Goal: Register for event/course

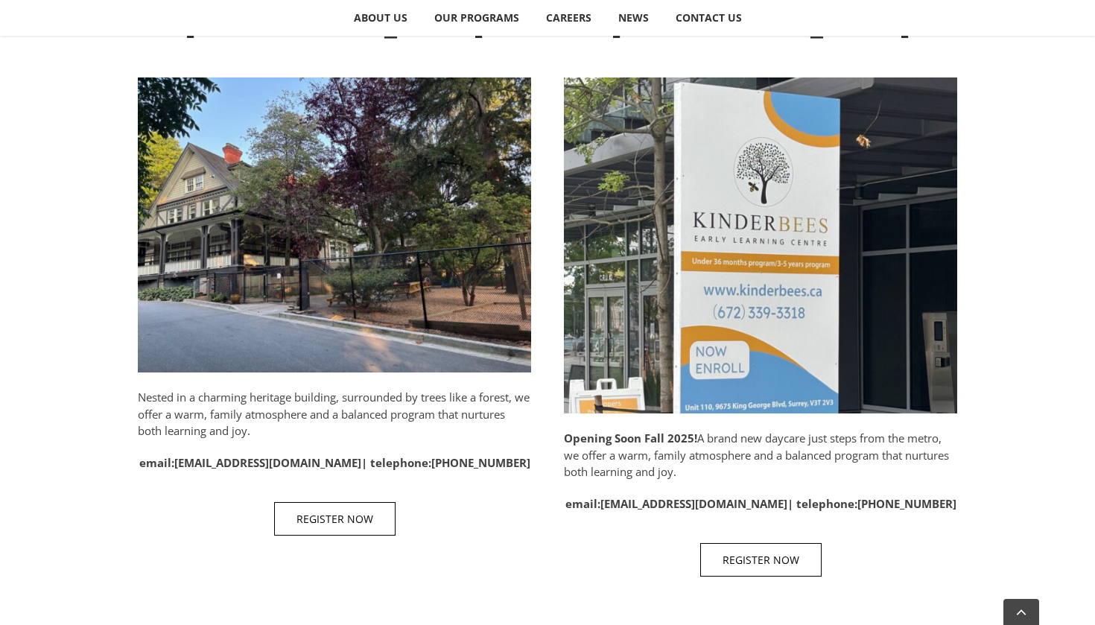
scroll to position [733, 0]
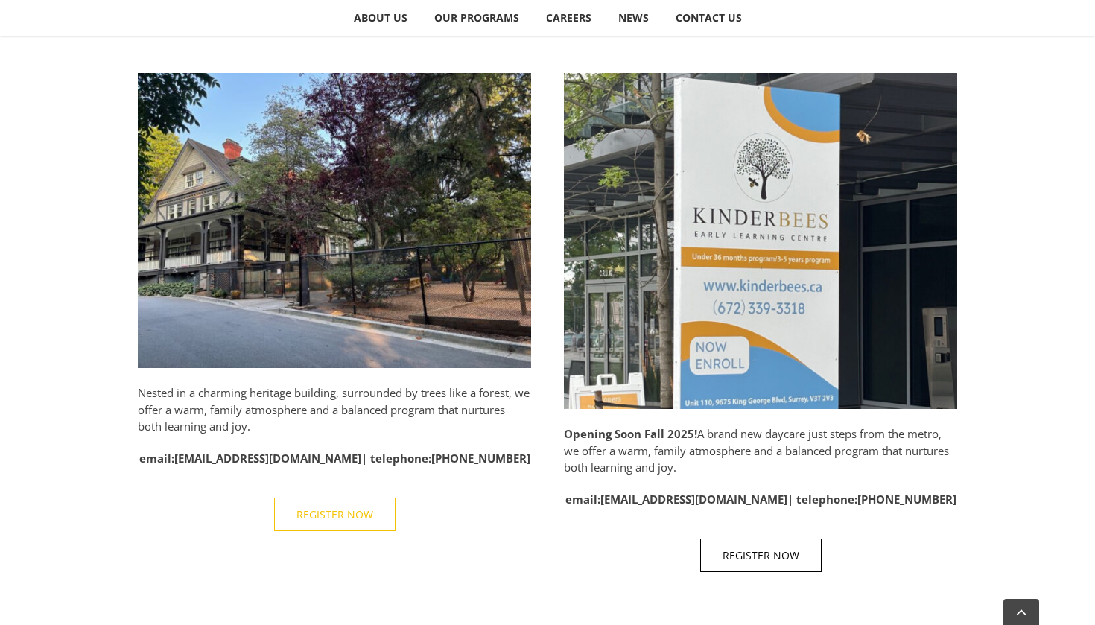
click at [322, 508] on span "REGISTER NOW" at bounding box center [334, 514] width 77 height 13
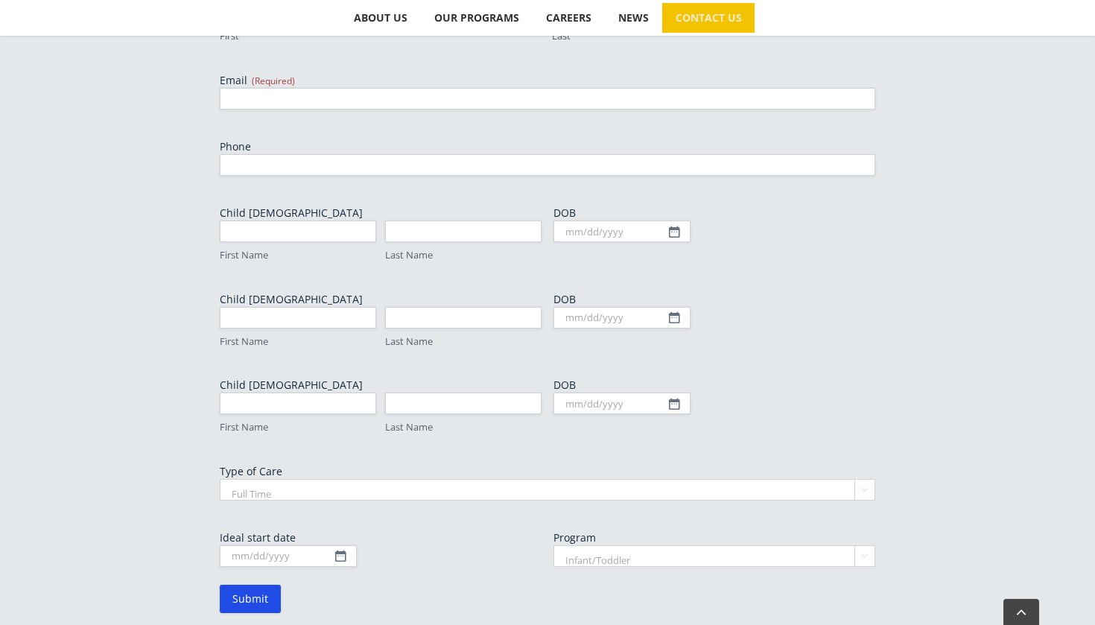
scroll to position [731, 0]
select select "Part Time"
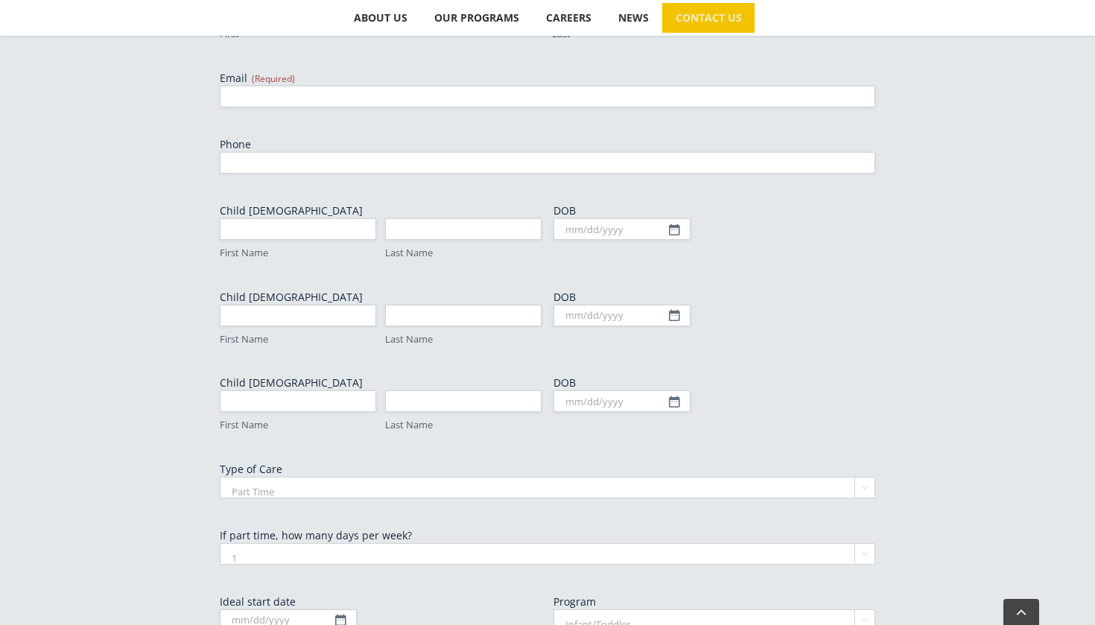
select select "2"
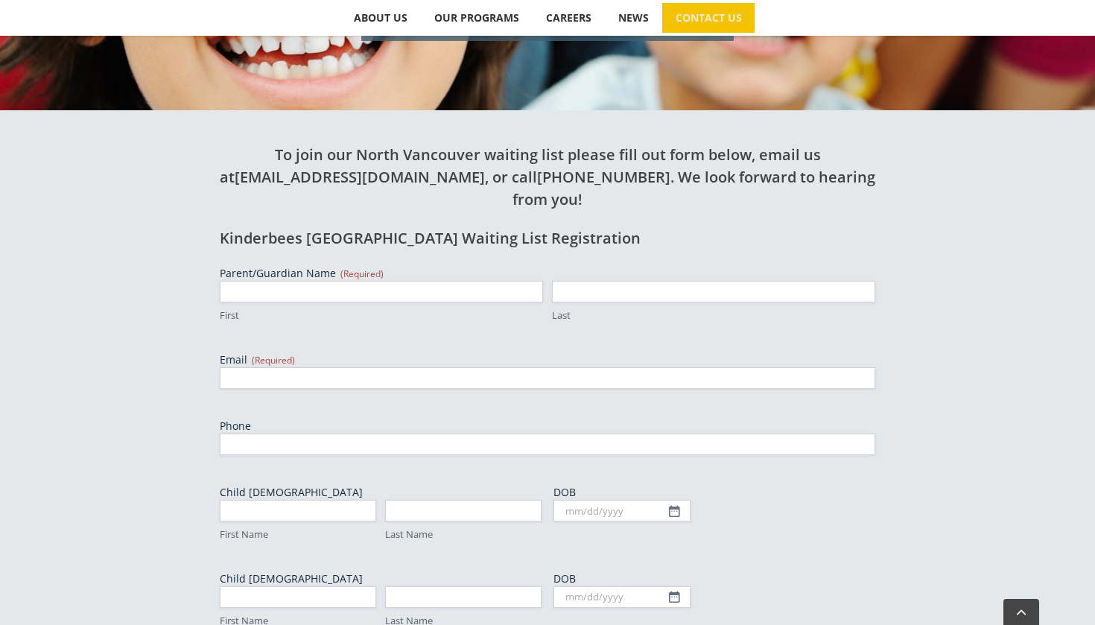
scroll to position [436, 0]
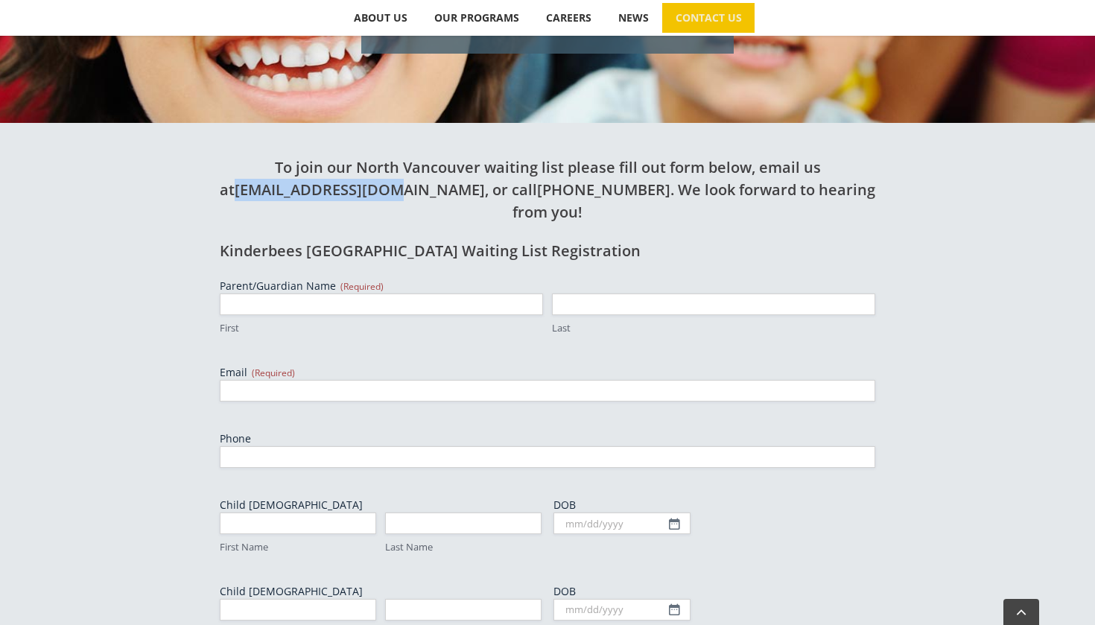
drag, startPoint x: 244, startPoint y: 153, endPoint x: 409, endPoint y: 151, distance: 164.6
click at [409, 156] on h2 "To join our North Vancouver waiting list please fill out form below, email us a…" at bounding box center [547, 189] width 655 height 67
copy h2 "[EMAIL_ADDRESS][DOMAIN_NAME]"
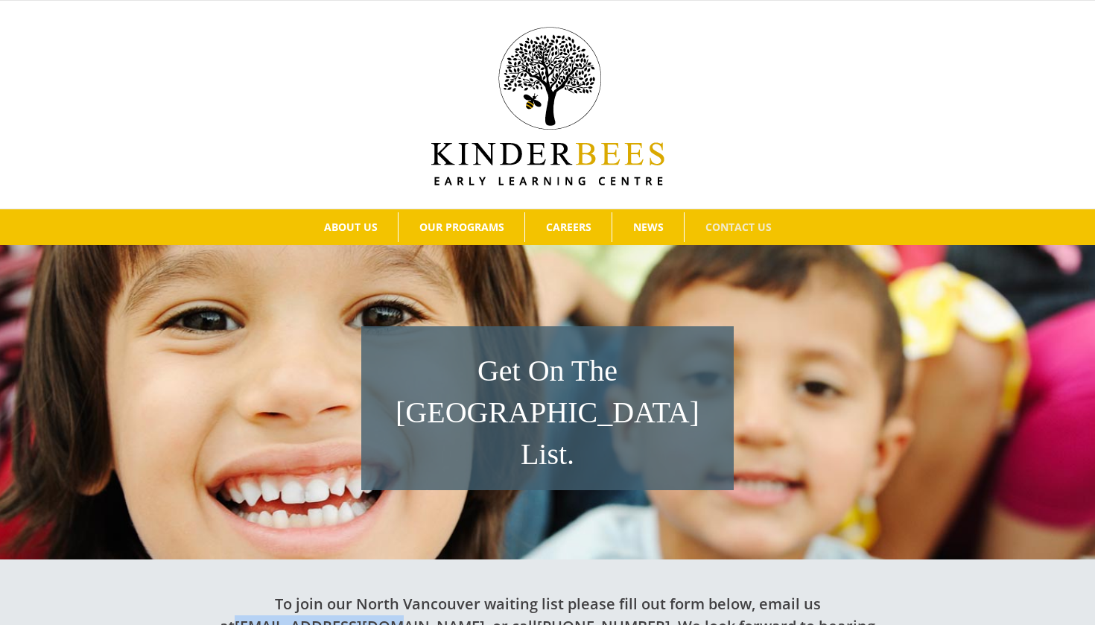
scroll to position [0, 0]
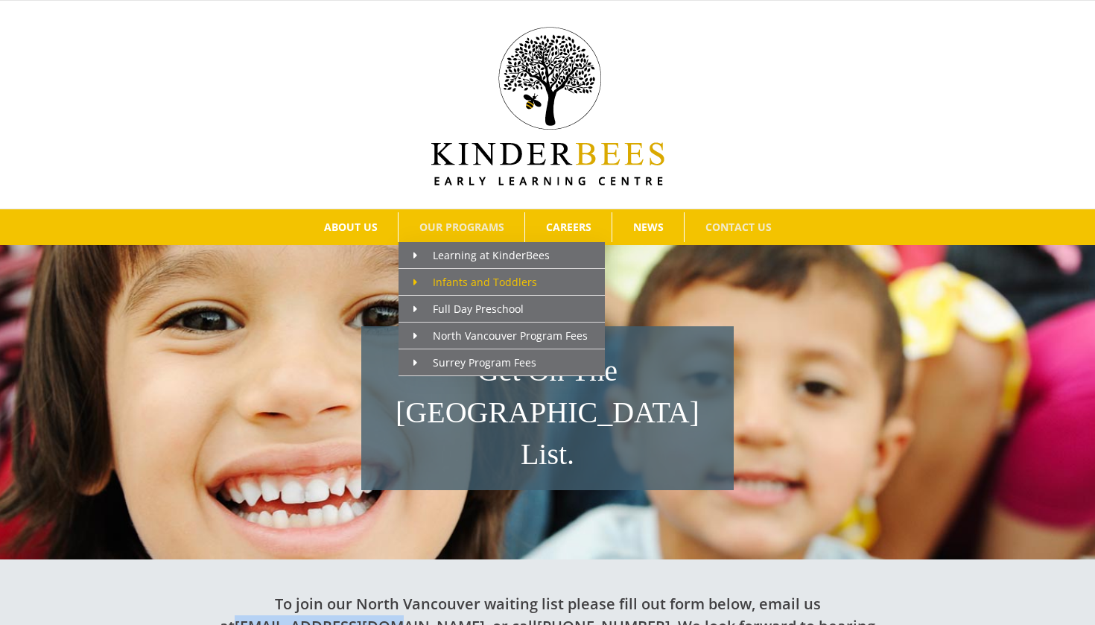
click at [437, 279] on span "Infants and Toddlers" at bounding box center [475, 282] width 124 height 14
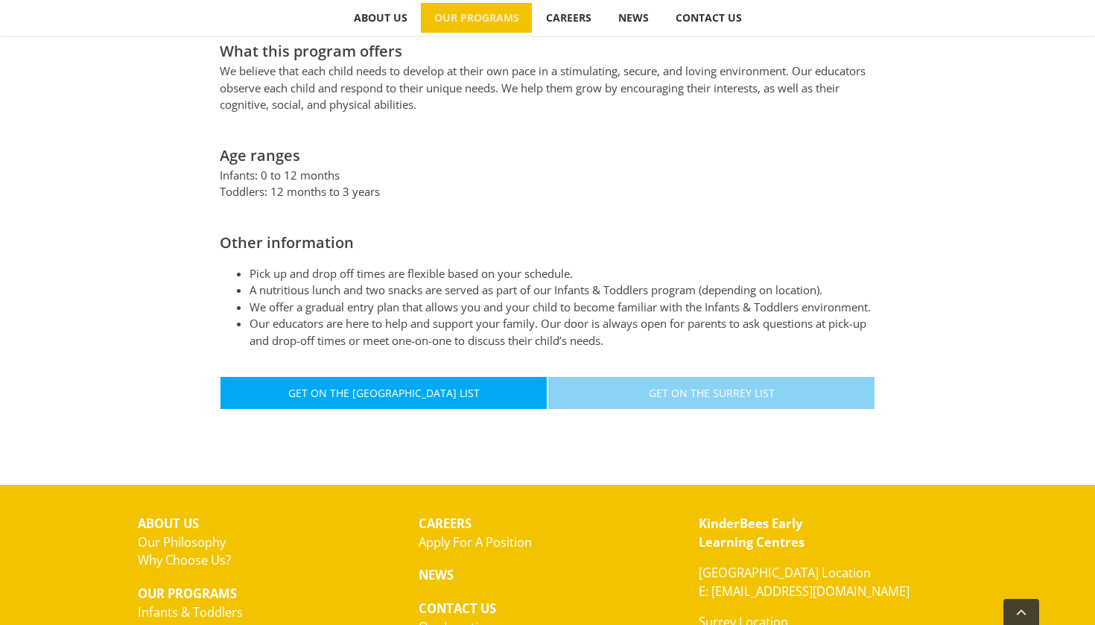
scroll to position [728, 0]
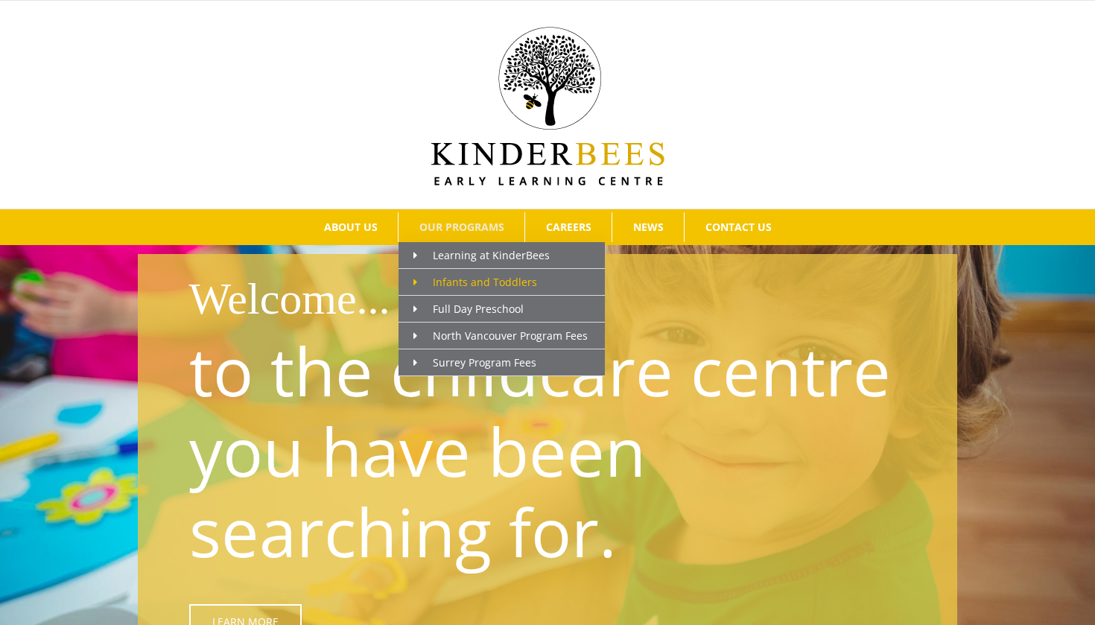
click at [463, 277] on span "Infants and Toddlers" at bounding box center [475, 282] width 124 height 14
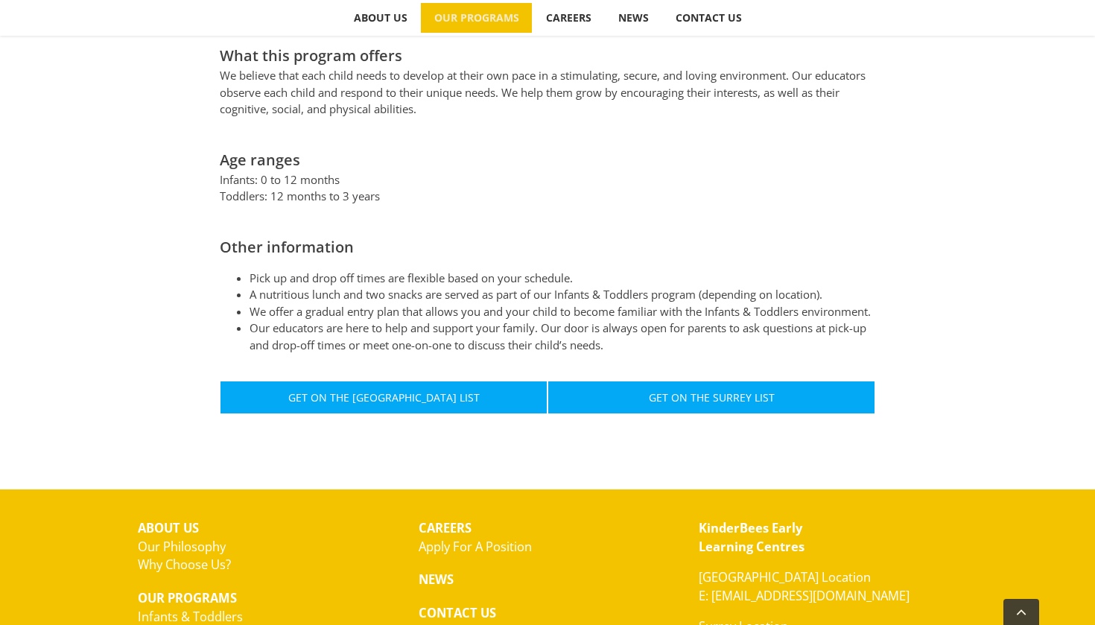
scroll to position [731, 0]
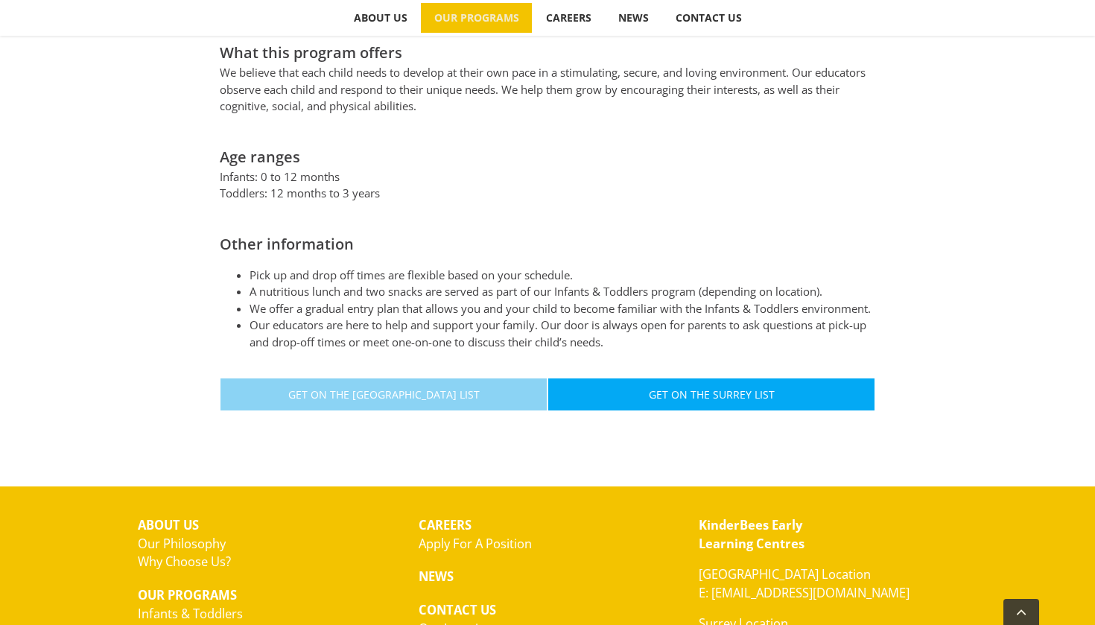
click at [460, 378] on link "Get On The [GEOGRAPHIC_DATA] List" at bounding box center [384, 395] width 328 height 34
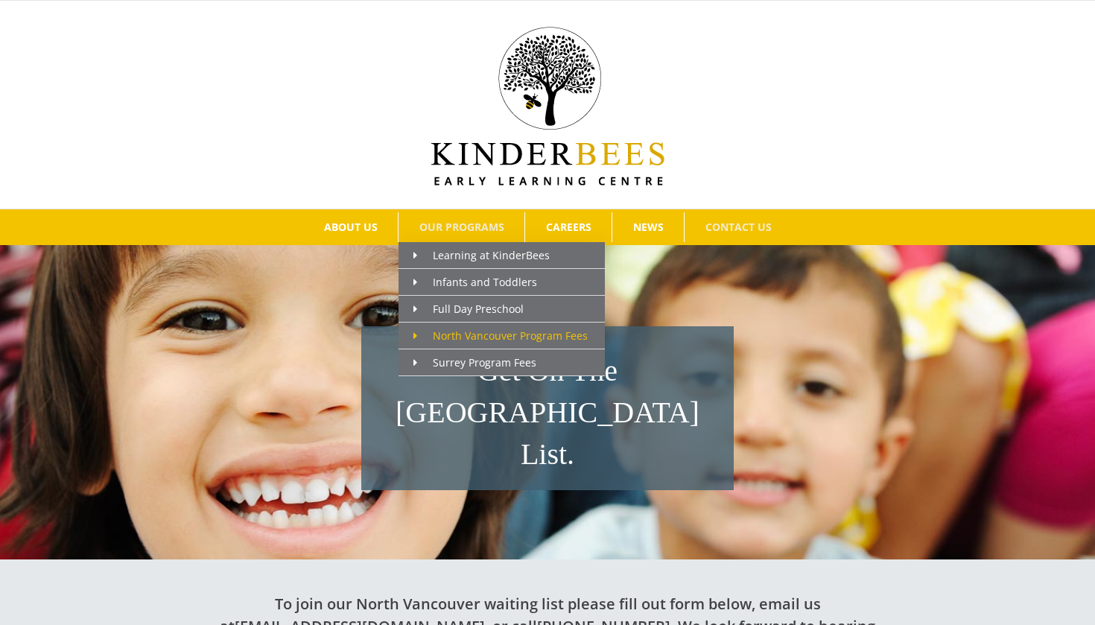
click at [459, 340] on span "North Vancouver Program Fees" at bounding box center [500, 335] width 174 height 14
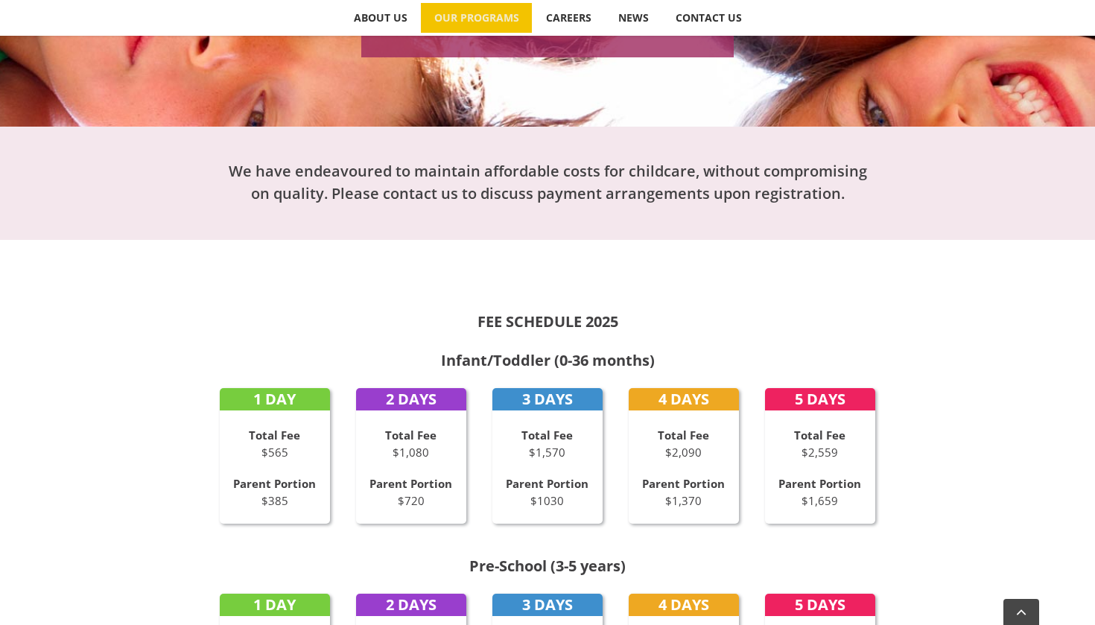
scroll to position [427, 0]
